Goal: Task Accomplishment & Management: Use online tool/utility

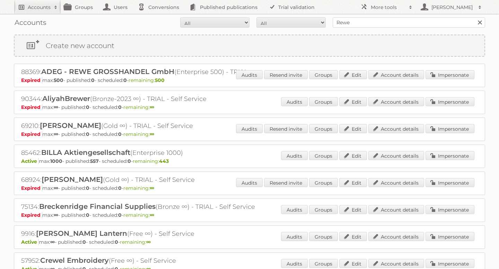
click at [47, 6] on h2 "Accounts" at bounding box center [39, 7] width 23 height 7
type input"] "ict"
click at [160, 18] on input "Search" at bounding box center [165, 23] width 10 height 10
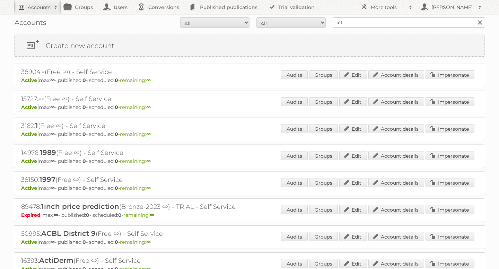
click at [48, 9] on h2 "Accounts" at bounding box center [39, 7] width 23 height 7
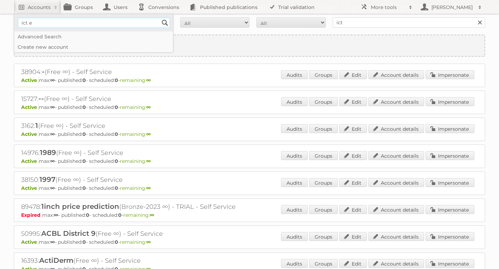
type input"] "ICT Edeka"
click at [166, 23] on input "Search" at bounding box center [165, 23] width 10 height 10
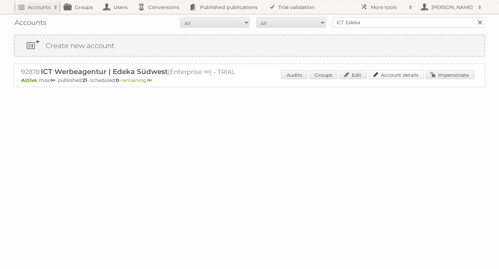
click at [407, 74] on link "Account details" at bounding box center [396, 74] width 56 height 9
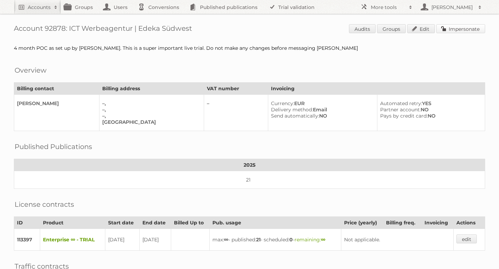
click at [471, 30] on link "Impersonate" at bounding box center [460, 28] width 49 height 9
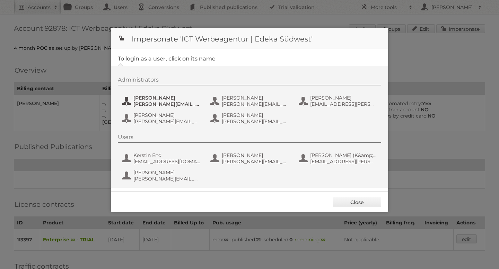
click at [160, 97] on span "Benjamin Discher" at bounding box center [166, 98] width 67 height 6
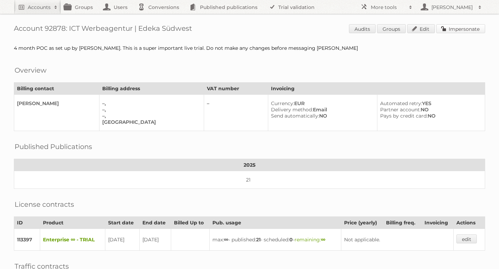
click at [463, 29] on link "Impersonate" at bounding box center [460, 28] width 49 height 9
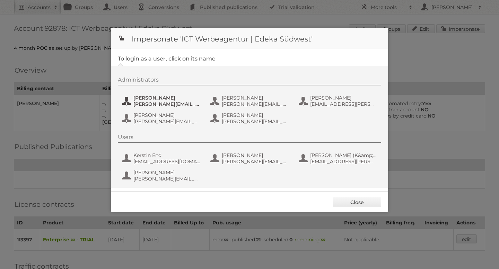
click at [152, 101] on span "benjamin.discher@ictwerbung.de" at bounding box center [166, 104] width 67 height 6
